Goal: Task Accomplishment & Management: Use online tool/utility

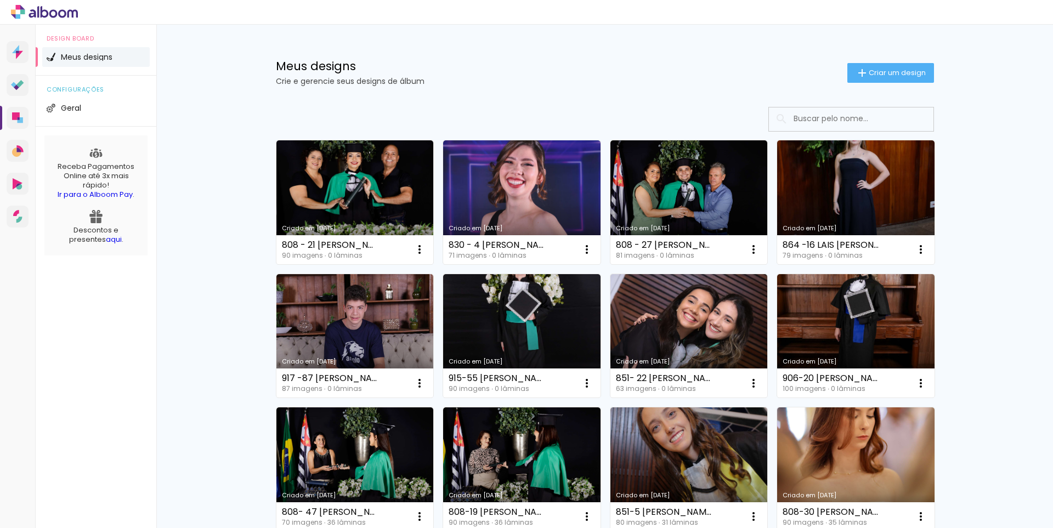
click at [820, 127] on input at bounding box center [866, 118] width 156 height 22
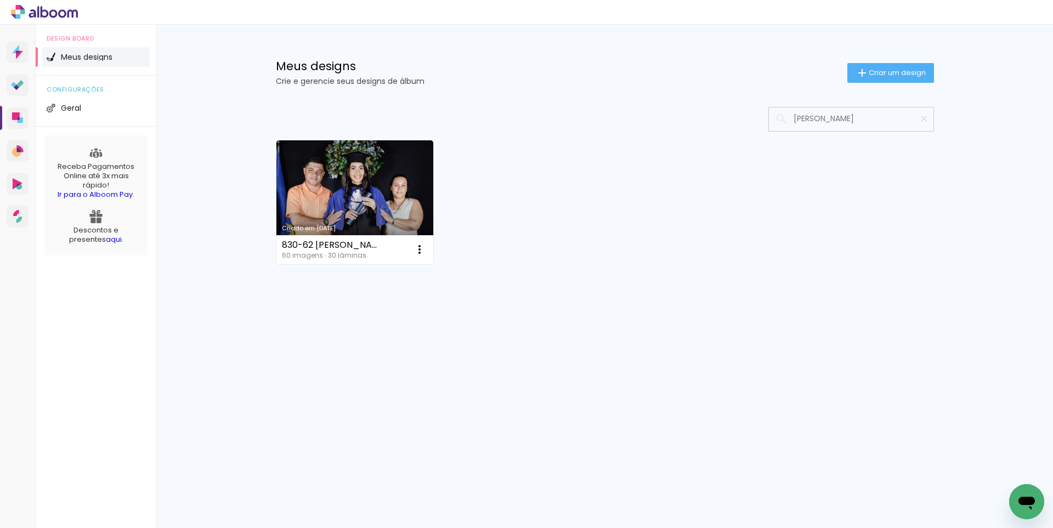
type input "[PERSON_NAME]"
type paper-input "[PERSON_NAME]"
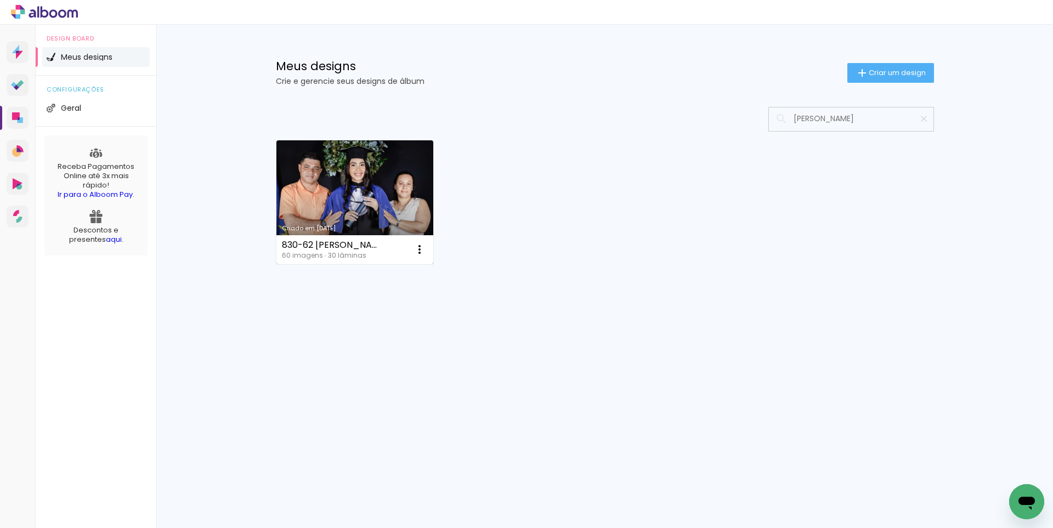
click at [295, 180] on link "Criado em [DATE]" at bounding box center [354, 202] width 157 height 124
